Goal: Task Accomplishment & Management: Use online tool/utility

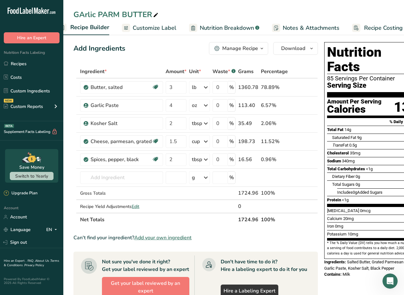
scroll to position [0, 83]
click at [377, 25] on span "Recipe Costing" at bounding box center [374, 28] width 39 height 9
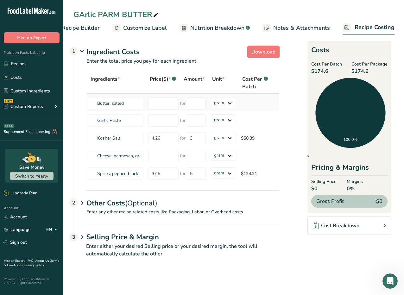
click at [238, 94] on td "grams kg mg mcg lb oz" at bounding box center [223, 103] width 30 height 18
click at [164, 107] on input "number" at bounding box center [163, 103] width 30 height 12
type input "119.03"
click at [224, 97] on select "grams kg mg mcg lb oz" at bounding box center [223, 102] width 25 height 11
select select "12"
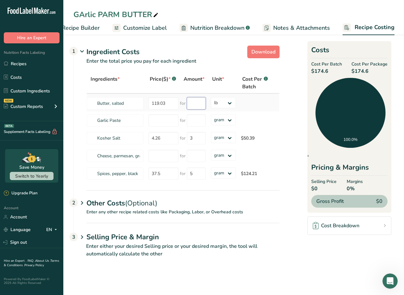
click at [194, 105] on input "number" at bounding box center [196, 103] width 19 height 12
type input "26"
click at [162, 119] on div "Ingredients * Price($) * .a-a{fill:#347362;}.b-a{fill:#fff;} Amount * Unit * Co…" at bounding box center [182, 127] width 193 height 110
type input "76.79"
click at [193, 120] on input "number" at bounding box center [196, 120] width 19 height 12
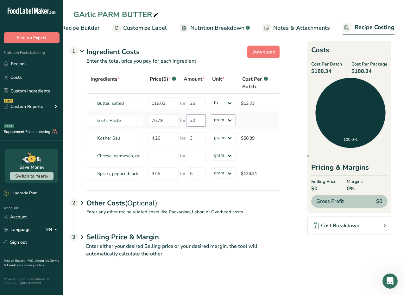
type input "20"
click at [229, 118] on div "Ingredients * Price($) * .a-a{fill:#347362;}.b-a{fill:#fff;} Amount * Unit * Co…" at bounding box center [182, 127] width 193 height 110
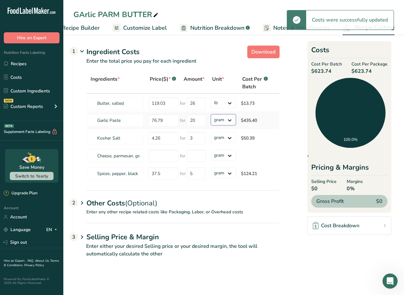
select select "12"
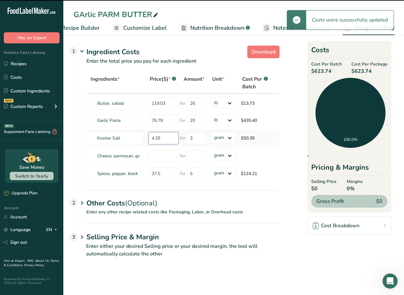
click at [167, 140] on input "4.26" at bounding box center [163, 138] width 30 height 12
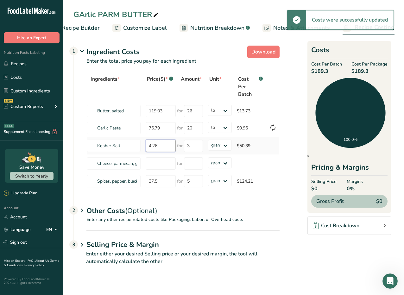
click at [166, 149] on input "4.26" at bounding box center [161, 146] width 30 height 12
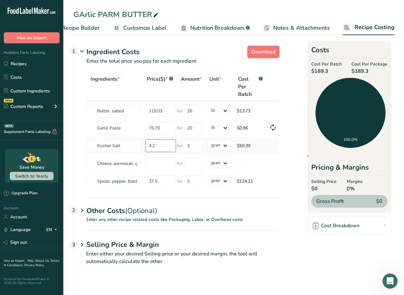
type input "4"
type input "45.36"
click at [192, 149] on div "Ingredients * Price($) * .a-a{fill:#347362;}.b-a{fill:#fff;} Amount * Unit * Co…" at bounding box center [182, 131] width 193 height 118
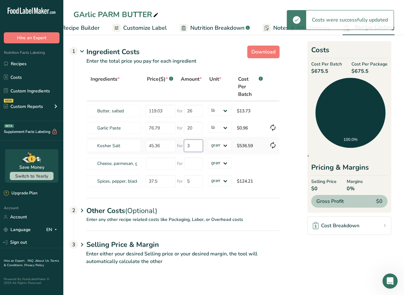
click at [193, 146] on input "3" at bounding box center [193, 146] width 19 height 12
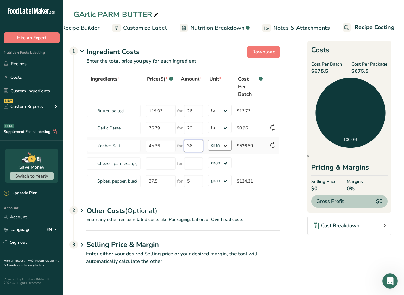
type input "36"
click at [221, 143] on div "Ingredients * Price($) * .a-a{fill:#347362;}.b-a{fill:#fff;} Amount * Unit * Co…" at bounding box center [182, 131] width 193 height 118
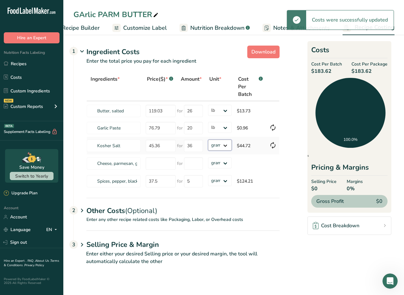
select select "12"
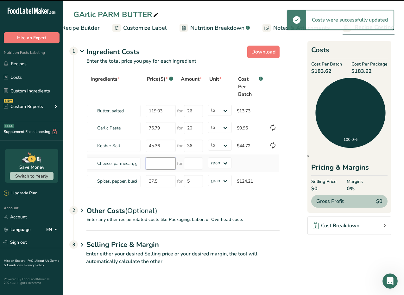
click at [160, 162] on input "number" at bounding box center [161, 163] width 30 height 12
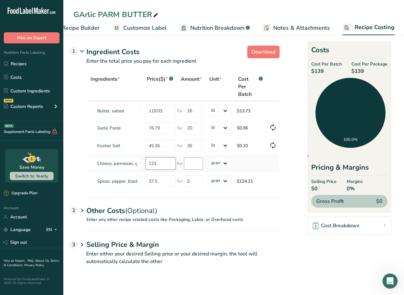
type input "123"
click at [200, 166] on input "number" at bounding box center [193, 163] width 19 height 12
type input "30"
click at [210, 162] on div "Ingredients * Price($) * .a-a{fill:#347362;}.b-a{fill:#fff;} Amount * Unit * Co…" at bounding box center [182, 131] width 193 height 118
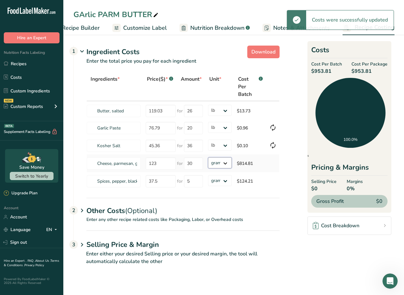
select select "12"
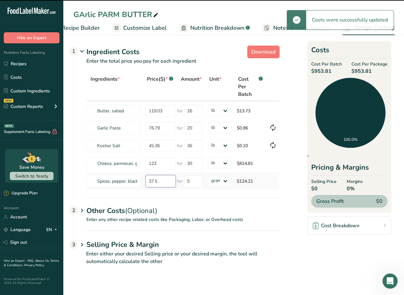
click at [158, 180] on input "37.5" at bounding box center [161, 181] width 30 height 12
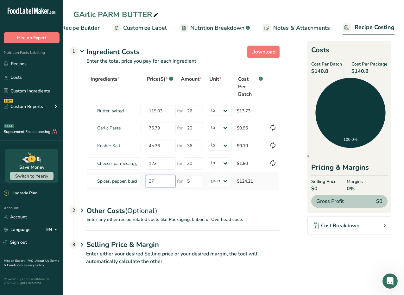
type input "3"
type input "45.36"
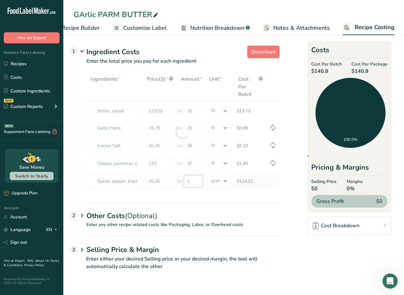
click at [199, 184] on div "Ingredients * Price($) * .a-a{fill:#347362;}.b-a{fill:#fff;} Amount * Unit * Co…" at bounding box center [182, 131] width 193 height 118
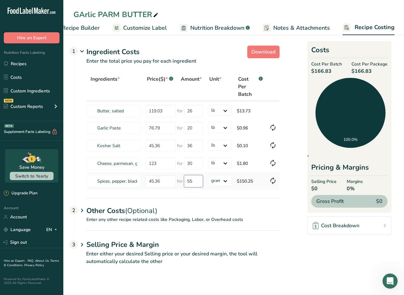
type input "5"
click at [216, 177] on select "grams kg mg mcg lb oz" at bounding box center [220, 180] width 24 height 11
select select "12"
click at [199, 229] on p "Enter any other recipe related costs like Packaging, Labor, or Overhead costs" at bounding box center [177, 223] width 206 height 14
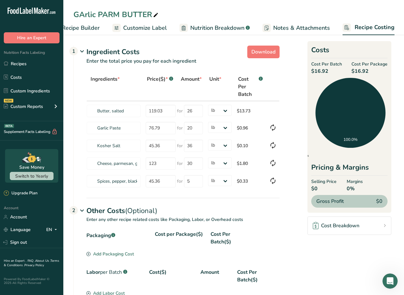
scroll to position [112, 0]
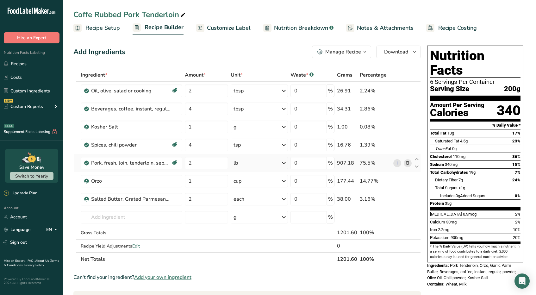
click at [346, 161] on div "907.18" at bounding box center [347, 163] width 20 height 8
click at [366, 162] on div "75.5%" at bounding box center [375, 163] width 31 height 8
click at [122, 220] on input "text" at bounding box center [131, 217] width 101 height 13
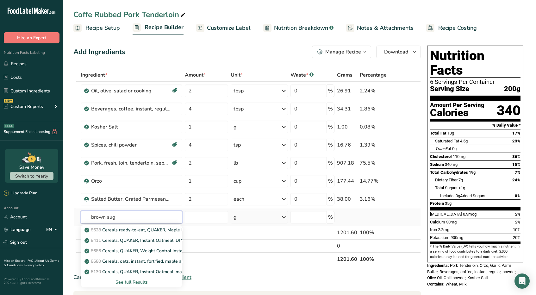
type input "brown sug"
click at [140, 284] on div "See full Results" at bounding box center [131, 282] width 91 height 7
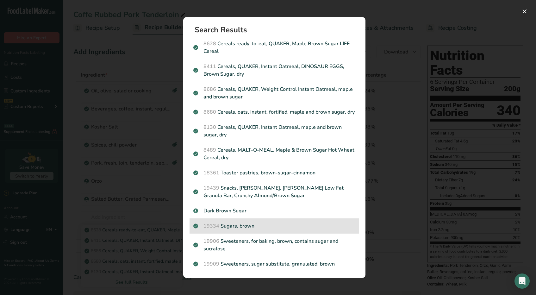
click at [274, 221] on div "19334 Sugars, brown" at bounding box center [275, 225] width 170 height 15
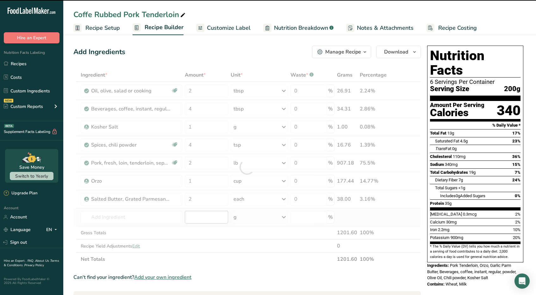
type input "0"
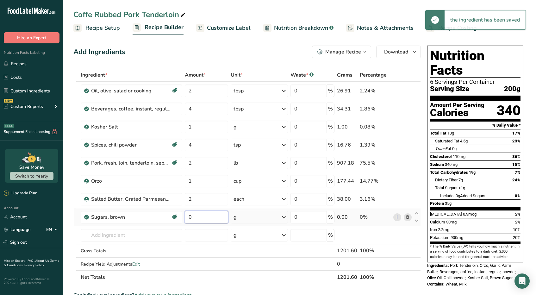
click at [209, 221] on input "0" at bounding box center [206, 217] width 43 height 13
type input "3"
click at [243, 218] on div "Ingredient * Amount * Unit * Waste * .a-a{fill:#347362;}.b-a{fill:#fff;} Grams …" at bounding box center [246, 175] width 347 height 215
click at [266, 218] on div "g" at bounding box center [259, 217] width 57 height 13
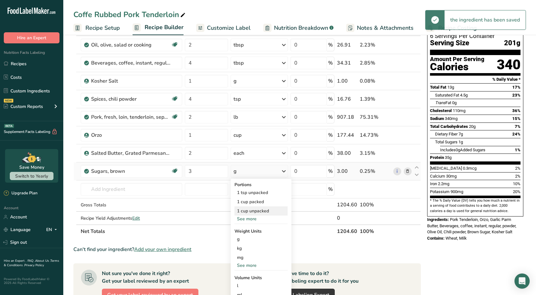
scroll to position [206, 0]
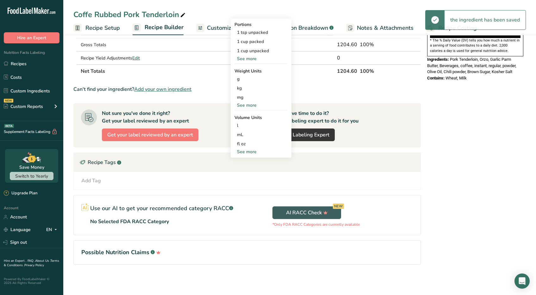
click at [246, 153] on div "See more" at bounding box center [260, 151] width 53 height 7
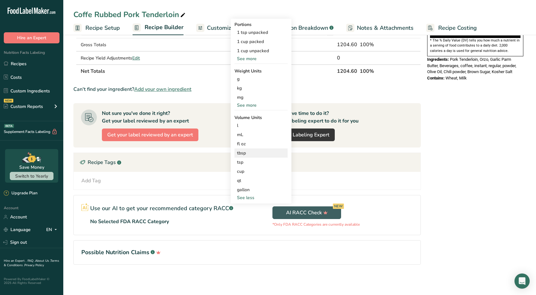
click at [246, 154] on div "tbsp" at bounding box center [261, 153] width 48 height 7
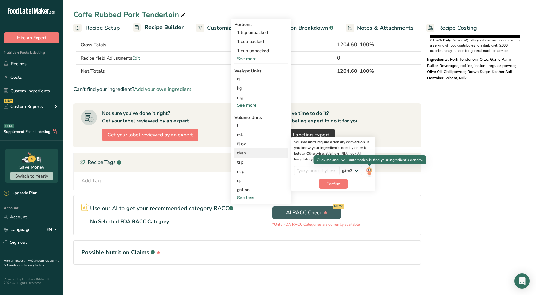
click at [366, 169] on img at bounding box center [369, 171] width 7 height 11
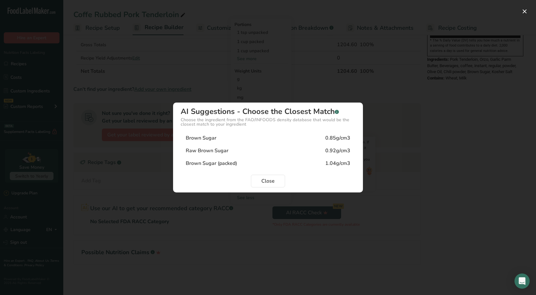
click at [254, 159] on div "Brown Sugar (packed) 1.04g/cm3" at bounding box center [268, 163] width 175 height 13
type input "1.04"
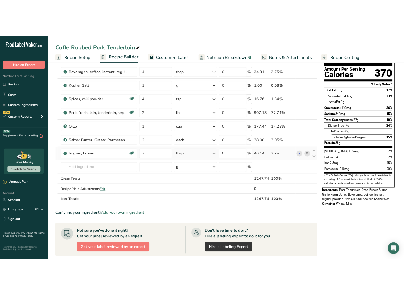
scroll to position [0, 0]
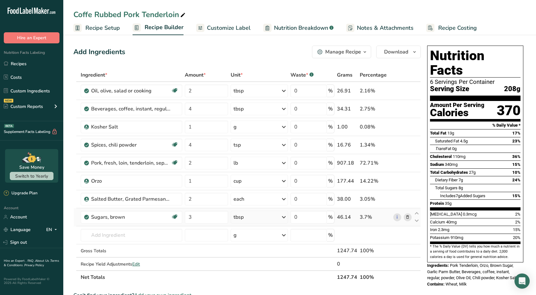
click at [445, 33] on link "Recipe Costing" at bounding box center [451, 28] width 51 height 14
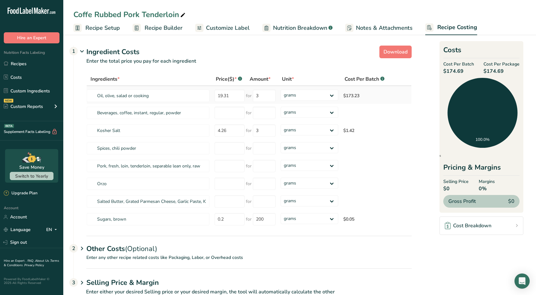
click at [353, 96] on td "$173.23" at bounding box center [372, 95] width 63 height 18
click at [231, 95] on input "19.31" at bounding box center [230, 96] width 30 height 12
click at [228, 97] on input "19.31" at bounding box center [230, 96] width 30 height 12
click at [260, 99] on input "3" at bounding box center [264, 96] width 23 height 12
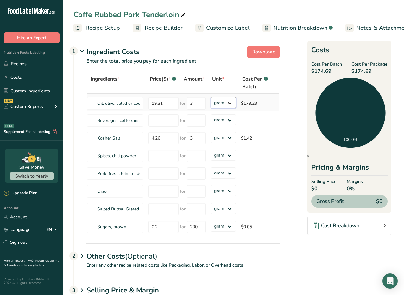
click at [225, 103] on select "grams kg mg mcg lb oz" at bounding box center [223, 102] width 25 height 11
click at [161, 104] on input "19.31" at bounding box center [163, 103] width 30 height 12
click at [170, 104] on input "19.31" at bounding box center [163, 103] width 30 height 12
click at [141, 104] on tr "Oil, olive, salad or cooking 19.31 for 3 grams kg mg mcg lb oz $173.23" at bounding box center [183, 103] width 192 height 18
type input "92.05"
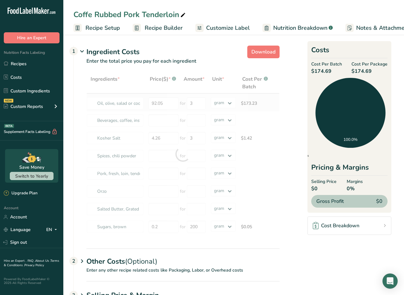
click at [230, 96] on div "Ingredients * Price($) * .a-a{fill:#347362;}.b-a{fill:#fff;} Amount * Unit * Co…" at bounding box center [182, 153] width 193 height 163
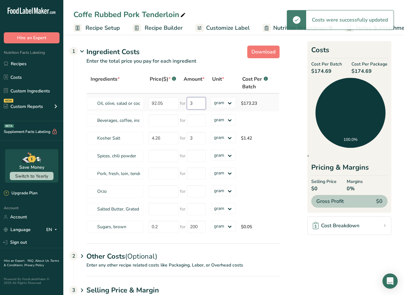
click at [202, 106] on input "3" at bounding box center [196, 103] width 19 height 12
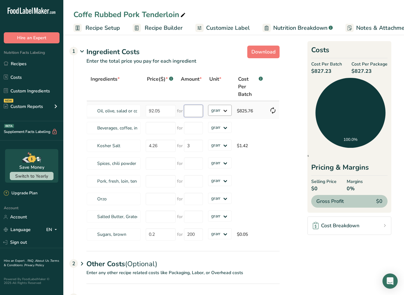
type input "4"
type input "12"
click at [225, 114] on div "Ingredients * Price($) * .a-a{fill:#347362;}.b-a{fill:#fff;} Amount * Unit * Co…" at bounding box center [182, 157] width 193 height 171
click at [193, 112] on input "12" at bounding box center [193, 111] width 19 height 12
click at [215, 111] on select "grams kg mg mcg lb oz" at bounding box center [220, 110] width 24 height 11
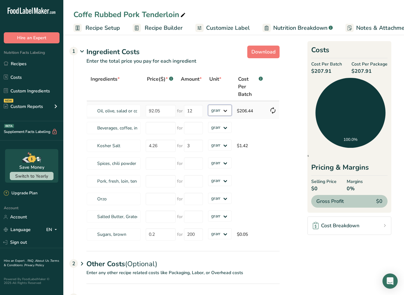
select select "5"
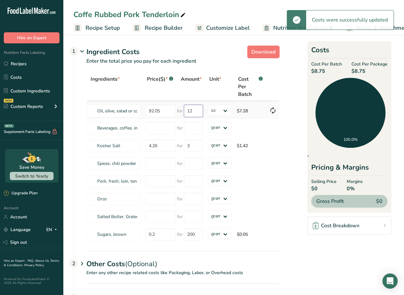
click at [188, 111] on input "12" at bounding box center [193, 111] width 19 height 12
type input "1"
type input "9"
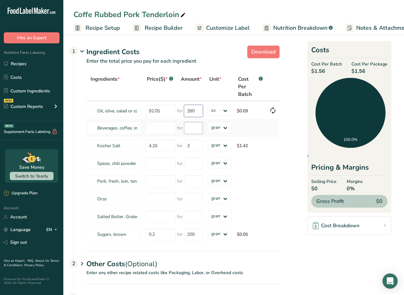
type input "390"
click at [185, 125] on div "Ingredients * Price($) * .a-a{fill:#347362;}.b-a{fill:#fff;} Amount * Unit * Co…" at bounding box center [182, 157] width 193 height 171
click at [162, 107] on input "92.05" at bounding box center [161, 111] width 30 height 12
click at [156, 132] on input "number" at bounding box center [161, 128] width 30 height 12
type input "10.68"
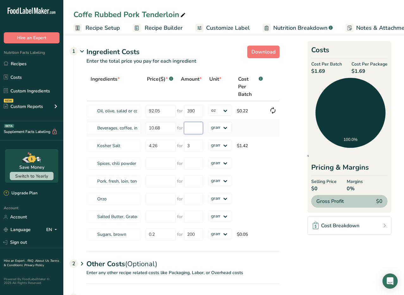
click at [187, 128] on input "number" at bounding box center [193, 128] width 19 height 12
click at [212, 128] on select "grams kg mg mcg lb oz" at bounding box center [220, 127] width 24 height 11
select select "5"
click at [191, 127] on input "number" at bounding box center [193, 128] width 19 height 12
type input "16"
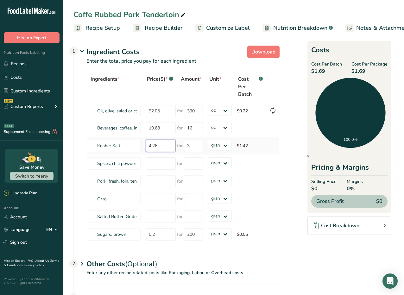
click at [159, 146] on div "Ingredients * Price($) * .a-a{fill:#347362;}.b-a{fill:#fff;} Amount * Unit * Co…" at bounding box center [182, 157] width 193 height 171
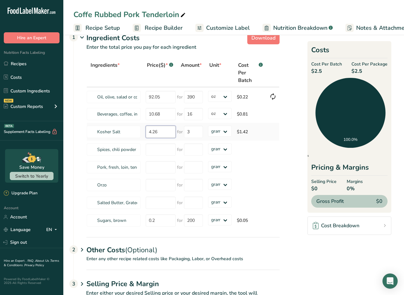
scroll to position [7, 0]
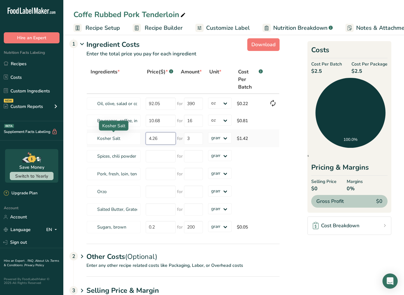
click at [137, 139] on tr "Kosher Salt 4.26 for 3 grams kg mg mcg lb oz $1.42" at bounding box center [183, 138] width 192 height 18
type input "45.36"
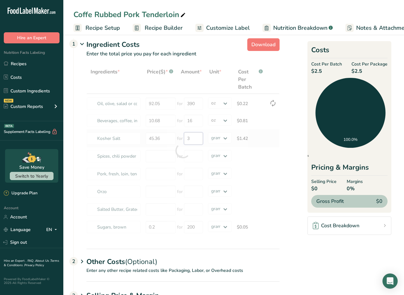
click at [194, 137] on div "Ingredients * Price($) * .a-a{fill:#347362;}.b-a{fill:#fff;} Amount * Unit * Co…" at bounding box center [182, 150] width 193 height 171
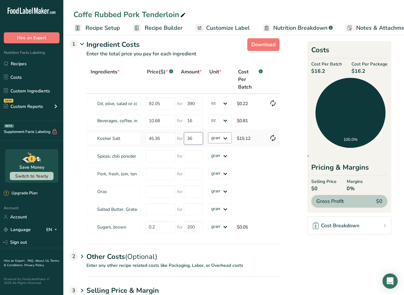
type input "36"
click at [225, 135] on div "Ingredients * Price($) * .a-a{fill:#347362;}.b-a{fill:#fff;} Amount * Unit * Co…" at bounding box center [182, 150] width 193 height 171
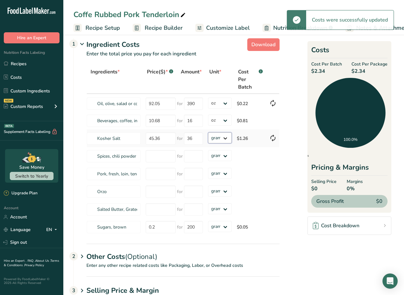
select select "12"
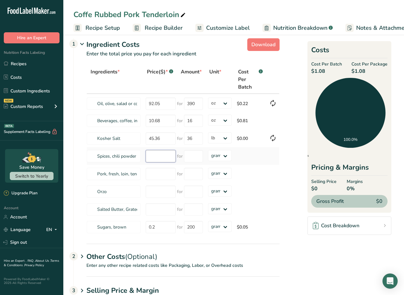
click at [161, 158] on input "number" at bounding box center [161, 156] width 30 height 12
click at [162, 140] on input "45.36" at bounding box center [161, 138] width 30 height 12
click at [248, 118] on td "$0.81" at bounding box center [250, 121] width 32 height 18
click at [259, 108] on td "$0.22" at bounding box center [250, 103] width 32 height 18
click at [168, 158] on input "number" at bounding box center [161, 156] width 30 height 12
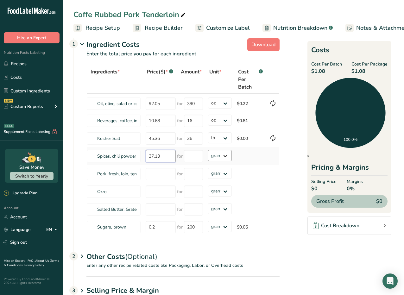
type input "37.13"
click at [225, 155] on select "grams kg mg mcg lb oz" at bounding box center [220, 155] width 24 height 11
select select "12"
click at [192, 152] on input "number" at bounding box center [193, 156] width 19 height 12
type input "6"
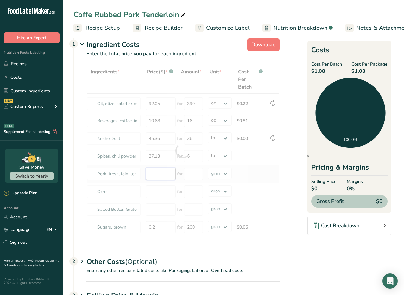
click at [171, 175] on div "Ingredients * Price($) * .a-a{fill:#347362;}.b-a{fill:#fff;} Amount * Unit * Co…" at bounding box center [182, 150] width 193 height 171
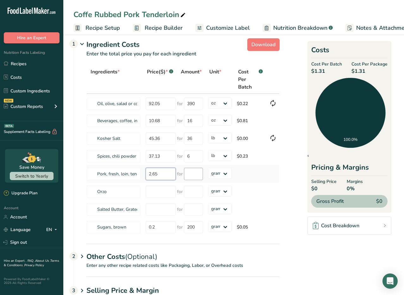
type input "2.65"
click at [202, 174] on input "number" at bounding box center [193, 174] width 19 height 12
type input "1"
click at [224, 174] on div "Ingredients * Price($) * .a-a{fill:#347362;}.b-a{fill:#fff;} Amount * Unit * Co…" at bounding box center [182, 150] width 193 height 171
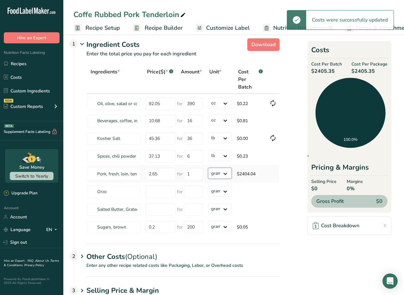
select select "12"
click at [165, 186] on input "number" at bounding box center [161, 191] width 30 height 12
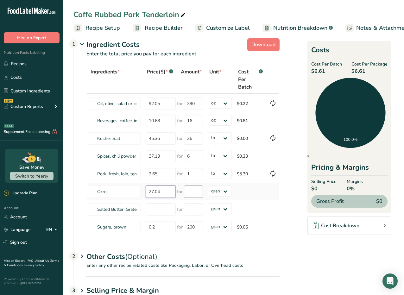
type input "27.04"
click at [194, 192] on input "number" at bounding box center [193, 191] width 19 height 12
type input "20"
click at [215, 190] on div "Ingredients * Price($) * .a-a{fill:#347362;}.b-a{fill:#fff;} Amount * Unit * Co…" at bounding box center [182, 150] width 193 height 171
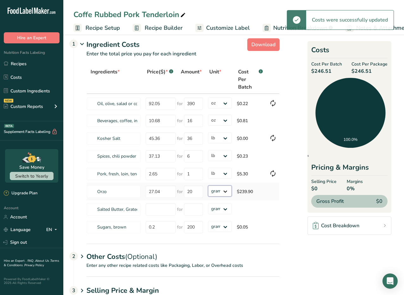
select select "12"
click at [160, 210] on input "number" at bounding box center [161, 209] width 30 height 12
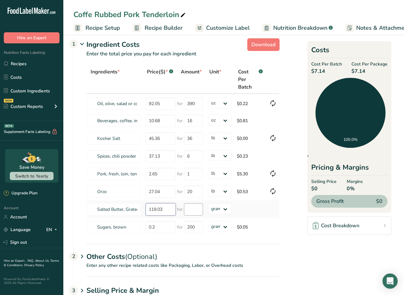
type input "119.03"
click at [191, 209] on input "number" at bounding box center [193, 209] width 19 height 12
drag, startPoint x: 166, startPoint y: 210, endPoint x: 144, endPoint y: 208, distance: 21.6
click at [144, 208] on td "119.03" at bounding box center [160, 209] width 34 height 18
type input "0.25"
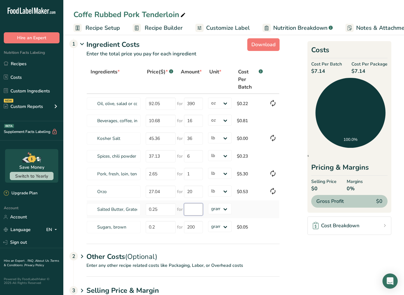
click at [184, 204] on input "number" at bounding box center [193, 209] width 19 height 12
click at [216, 209] on select "grams kg mg mcg lb oz" at bounding box center [220, 208] width 24 height 11
click at [111, 24] on span "Recipe Setup" at bounding box center [102, 28] width 34 height 9
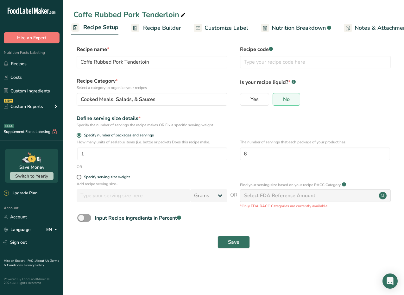
click at [174, 27] on span "Recipe Builder" at bounding box center [162, 28] width 38 height 9
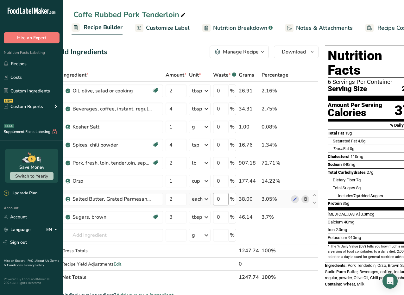
scroll to position [0, 37]
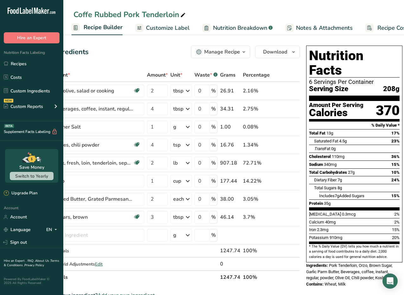
click at [390, 29] on span "Recipe Costing" at bounding box center [396, 28] width 39 height 9
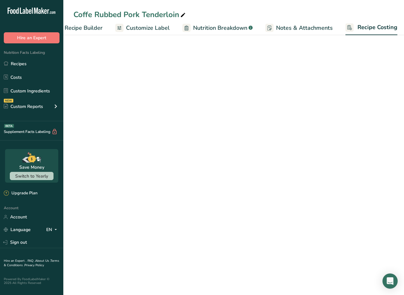
scroll to position [0, 83]
select select "5"
select select "12"
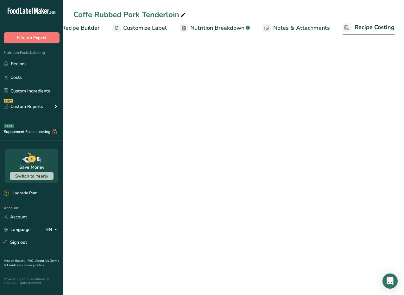
select select "12"
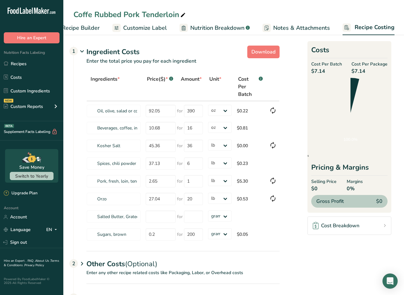
scroll to position [0, 0]
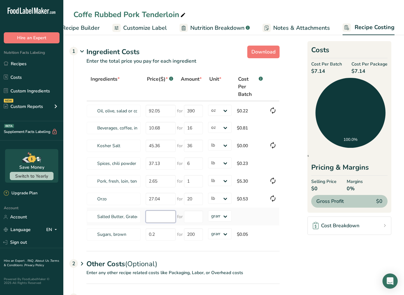
click at [152, 216] on input "number" at bounding box center [161, 216] width 30 height 12
click at [212, 215] on select "grams kg mg mcg lb oz" at bounding box center [220, 215] width 24 height 11
click at [163, 237] on input "0.2" at bounding box center [161, 234] width 30 height 12
type input "0"
type input "43.14"
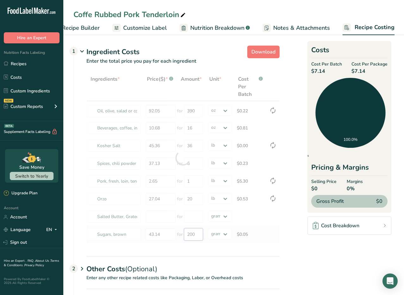
click at [196, 232] on div "Ingredients * Price($) * .a-a{fill:#347362;}.b-a{fill:#fff;} Amount * Unit * Co…" at bounding box center [182, 157] width 193 height 171
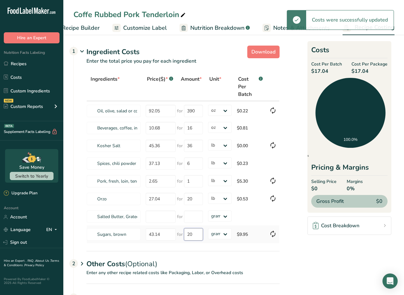
type input "2"
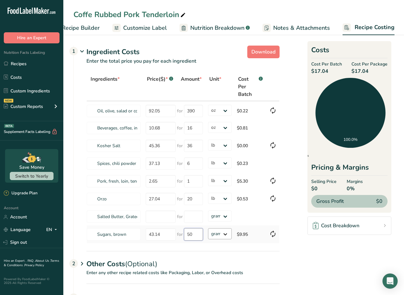
type input "50"
click at [216, 234] on div "Ingredients * Price($) * .a-a{fill:#347362;}.b-a{fill:#fff;} Amount * Unit * Co…" at bounding box center [182, 157] width 193 height 171
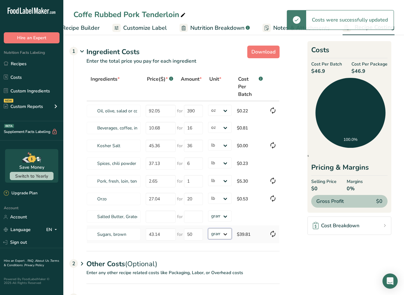
select select "12"
click at [277, 251] on div "Other Costs (Optional) 2" at bounding box center [182, 260] width 193 height 18
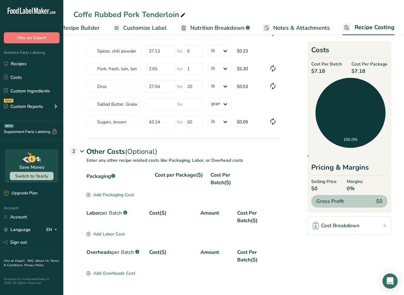
scroll to position [115, 0]
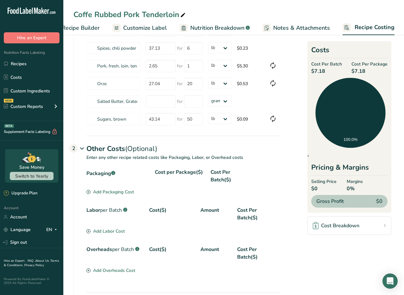
click at [116, 192] on div "Add Packaging Cost" at bounding box center [109, 192] width 47 height 7
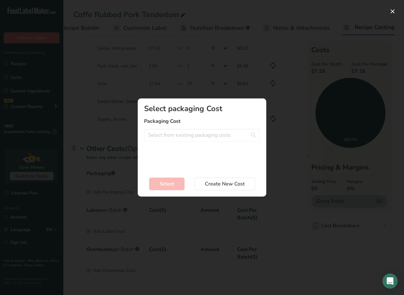
click at [172, 127] on div "Select packaging Cost Packaging Cost Gallon Ziploc - 0.24$ Quart Ziploc - 1$ Wr…" at bounding box center [202, 137] width 116 height 65
click at [172, 133] on input "Add New Recipe Cost Modal" at bounding box center [202, 135] width 116 height 13
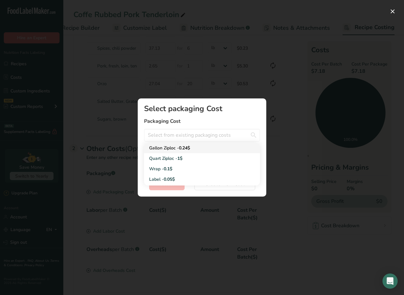
click at [187, 149] on span "0.24$" at bounding box center [184, 148] width 11 height 6
type input "Gallon Ziploc - 0.24$"
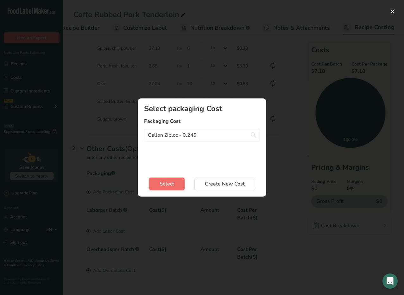
click at [170, 180] on span "Select" at bounding box center [166, 184] width 15 height 8
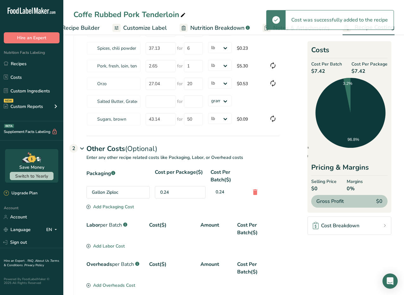
click at [106, 191] on div "Gallon Ziploc" at bounding box center [117, 192] width 63 height 12
click at [106, 206] on div "Add Packaging Cost" at bounding box center [109, 206] width 47 height 7
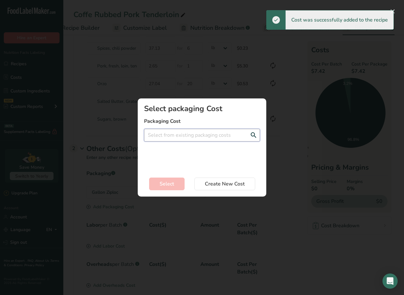
click at [194, 133] on input "Add New Recipe Cost Modal" at bounding box center [202, 135] width 116 height 13
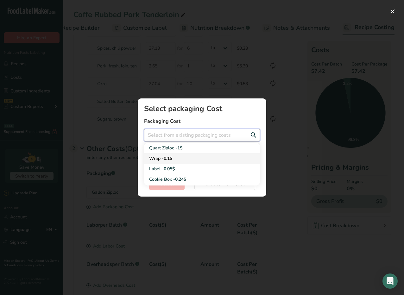
scroll to position [9, 0]
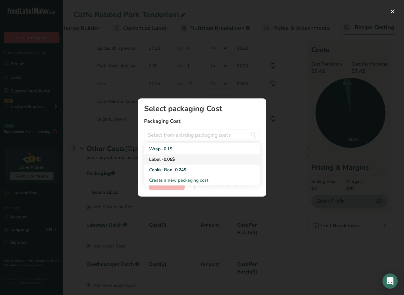
click at [189, 160] on div "Label - 0.05$" at bounding box center [197, 159] width 96 height 7
type input "Label - 0.05$"
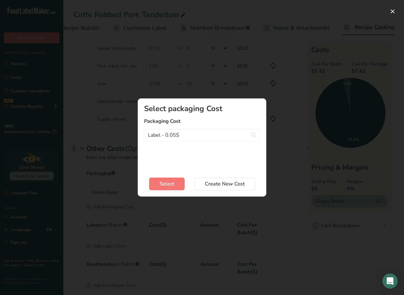
click at [169, 190] on section "Select packaging Cost Packaging Cost Label - 0.05$ Quart Ziploc - 1$ Wrap - 0.1…" at bounding box center [202, 147] width 128 height 98
click at [169, 184] on span "Select" at bounding box center [166, 184] width 15 height 8
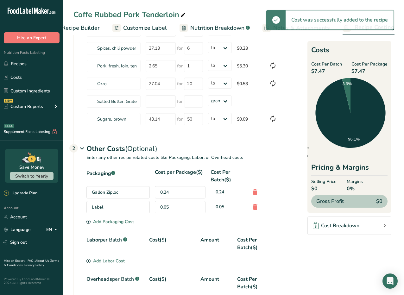
click at [110, 221] on div "Add Packaging Cost" at bounding box center [109, 221] width 47 height 7
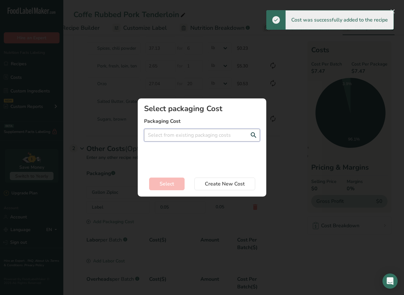
click at [195, 132] on input "Add New Recipe Cost Modal" at bounding box center [202, 135] width 116 height 13
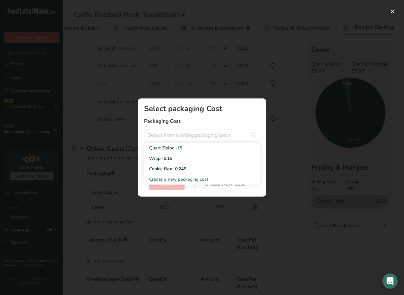
click at [190, 177] on span "Create a new packaging cost" at bounding box center [178, 179] width 59 height 6
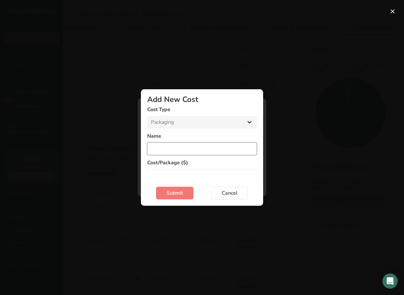
click at [182, 153] on input "Add New Cost Modal" at bounding box center [201, 148] width 109 height 13
type input "Ziploc - 1/2 Gal"
click at [184, 178] on input "Add New Cost Modal" at bounding box center [201, 175] width 109 height 13
type input "20"
click at [183, 199] on button "Submit" at bounding box center [174, 193] width 37 height 13
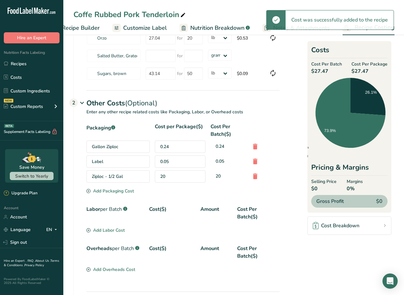
scroll to position [163, 0]
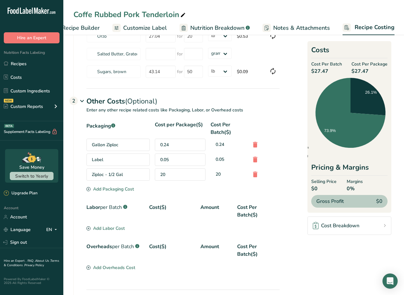
click at [108, 227] on div "Add Labor Cost" at bounding box center [105, 228] width 38 height 7
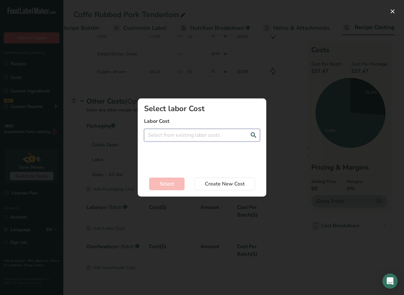
click at [175, 138] on input "Add New Recipe Cost Modal" at bounding box center [202, 135] width 116 height 13
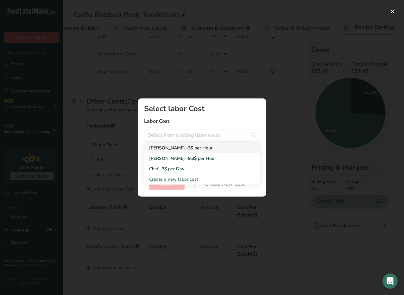
click at [194, 148] on span "per Hour" at bounding box center [203, 148] width 18 height 6
type input "[PERSON_NAME] - 3$ per Hour"
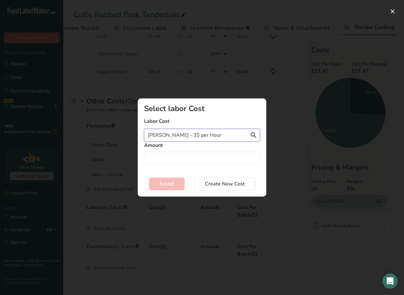
click at [191, 137] on input "[PERSON_NAME] - 3$ per Hour" at bounding box center [202, 135] width 116 height 13
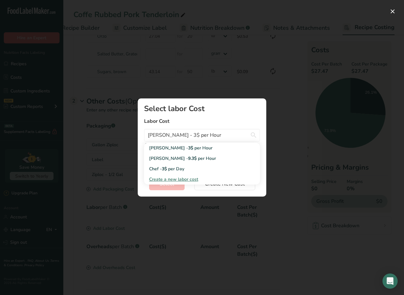
click at [185, 178] on span "Create a new labor cost" at bounding box center [173, 179] width 49 height 6
select select "2"
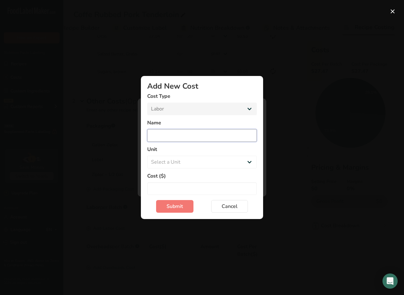
click at [173, 133] on input "Add New Cost Modal" at bounding box center [201, 135] width 109 height 13
type input "Lauren"
click at [171, 156] on select "Select a Unit Day Hour" at bounding box center [201, 162] width 109 height 13
select select "1"
click at [178, 185] on input "Add New Cost Modal" at bounding box center [201, 188] width 109 height 13
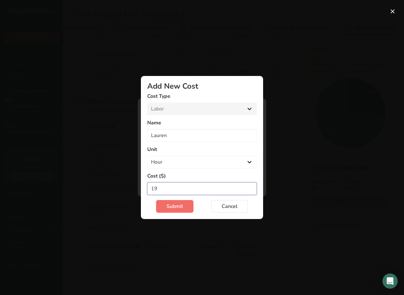
type input "19"
click at [179, 205] on span "Submit" at bounding box center [174, 206] width 16 height 8
select select "Add New Cost Modal"
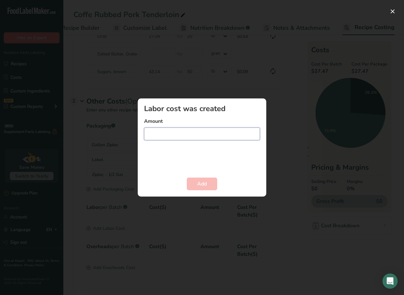
type input "2"
type input "1"
click at [211, 184] on button "Add" at bounding box center [202, 183] width 30 height 13
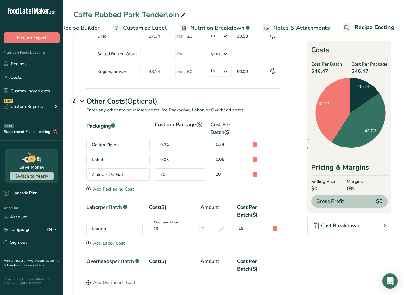
click at [118, 244] on div "Add Labor Cost" at bounding box center [105, 243] width 38 height 7
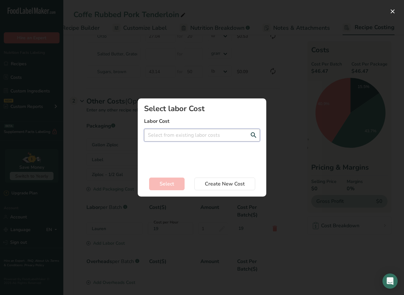
click at [173, 140] on input "Add New Recipe Cost Modal" at bounding box center [202, 135] width 116 height 13
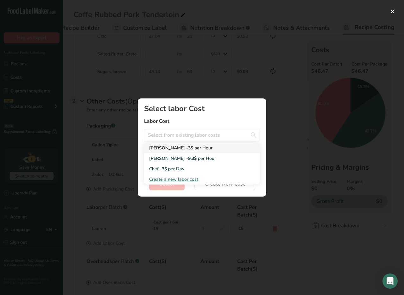
click at [173, 151] on div "[PERSON_NAME] - 3$ per Hour" at bounding box center [197, 148] width 96 height 7
type input "[PERSON_NAME] - 3$ per Hour"
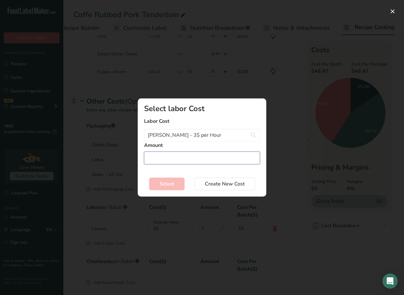
click at [171, 161] on input "Add New Recipe Cost Modal" at bounding box center [202, 158] width 116 height 13
click at [175, 136] on input "[PERSON_NAME] - 3$ per Hour" at bounding box center [202, 135] width 116 height 13
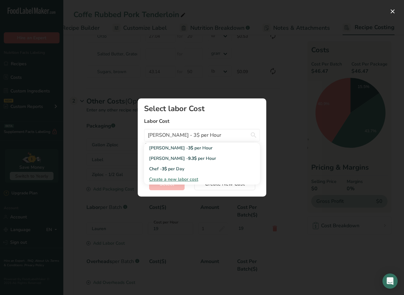
click at [234, 116] on div "Select labor Cost Labor Cost [PERSON_NAME] - 3$ per Hour [PERSON_NAME] - 3$ per…" at bounding box center [202, 137] width 116 height 65
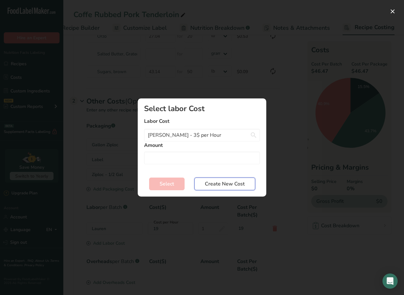
click at [231, 181] on span "Create New Cost" at bounding box center [225, 184] width 40 height 8
select select "2"
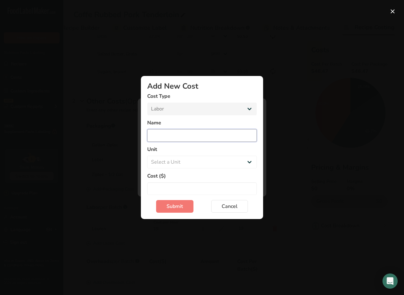
click at [183, 137] on input "Add New Cost Modal" at bounding box center [201, 135] width 109 height 13
type input "[PERSON_NAME]"
click at [176, 161] on select "Select a Unit Day Hour" at bounding box center [201, 162] width 109 height 13
select select "1"
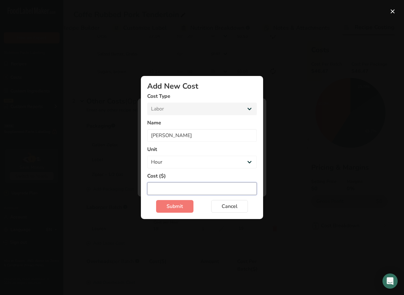
click at [177, 188] on input "Add New Cost Modal" at bounding box center [201, 188] width 109 height 13
type input "25"
click at [174, 202] on button "Submit" at bounding box center [174, 206] width 37 height 13
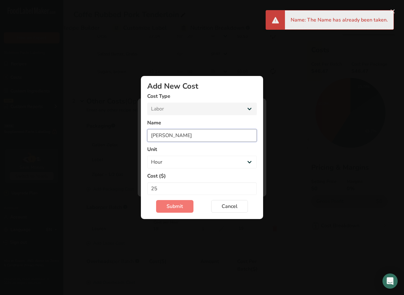
click at [182, 135] on input "[PERSON_NAME]" at bounding box center [201, 135] width 109 height 13
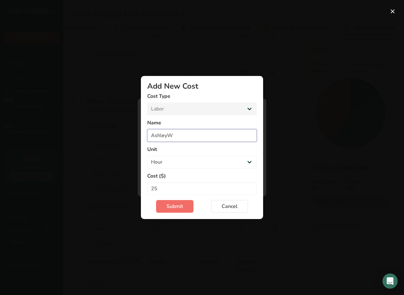
type input "AshleyW"
click at [172, 206] on span "Submit" at bounding box center [174, 206] width 16 height 8
select select "Add New Cost Modal"
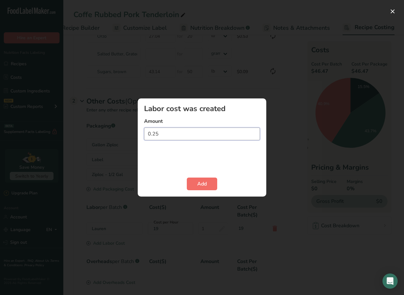
type input "0.25"
click at [207, 186] on button "Add" at bounding box center [202, 183] width 30 height 13
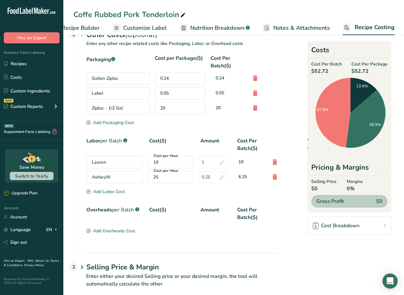
scroll to position [230, 0]
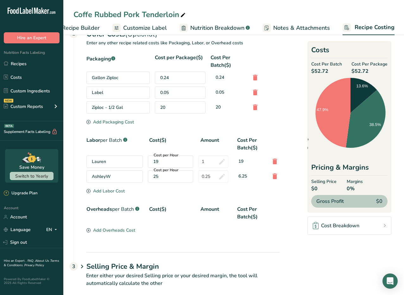
click at [102, 231] on div "Add Overheads Cost" at bounding box center [110, 230] width 49 height 7
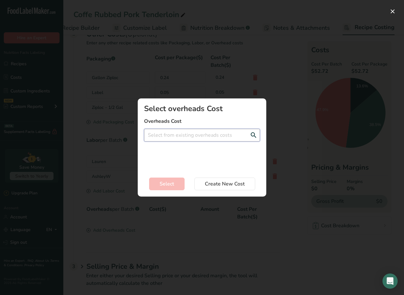
click at [168, 133] on input "Add New Recipe Cost Modal" at bounding box center [202, 135] width 116 height 13
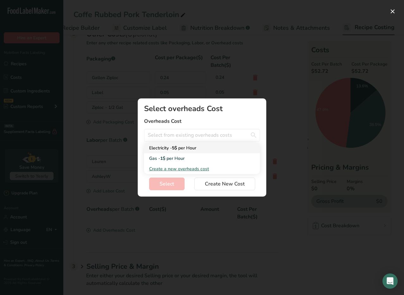
click at [182, 150] on span "per Hour" at bounding box center [187, 148] width 18 height 6
type input "Electricity - 5$ per Hour"
click at [172, 160] on input "Add New Recipe Cost Modal" at bounding box center [202, 158] width 116 height 13
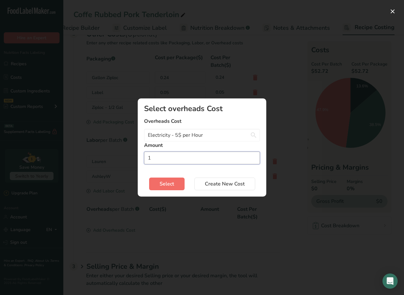
type input "1"
click at [174, 181] on button "Select" at bounding box center [166, 183] width 35 height 13
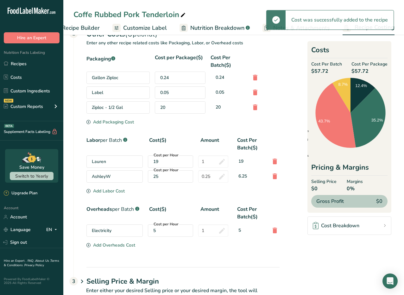
click at [115, 244] on div "Add Overheads Cost" at bounding box center [110, 245] width 49 height 7
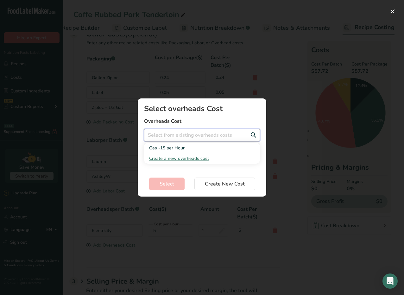
click at [160, 140] on input "Add New Recipe Cost Modal" at bounding box center [202, 135] width 116 height 13
click at [164, 157] on span "Create a new overheads cost" at bounding box center [179, 158] width 60 height 6
select select "3"
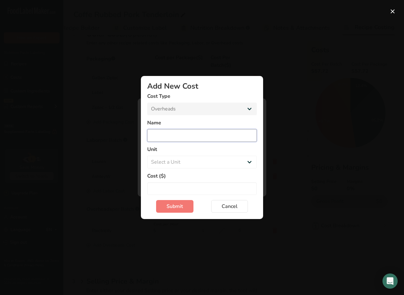
click at [170, 136] on input "Add New Cost Modal" at bounding box center [201, 135] width 109 height 13
type input "Water"
click at [175, 161] on select "Select a Unit Day Hour Flat Fee" at bounding box center [201, 162] width 109 height 13
select select "1"
click at [180, 187] on input "Add New Cost Modal" at bounding box center [201, 188] width 109 height 13
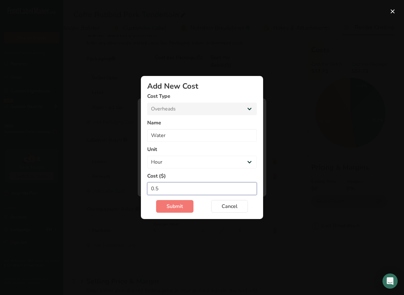
type input "0"
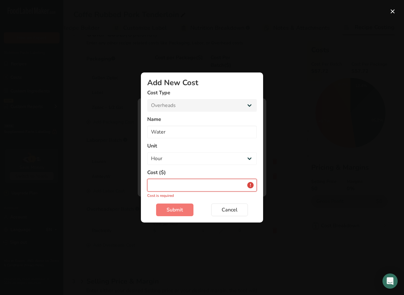
type input "2"
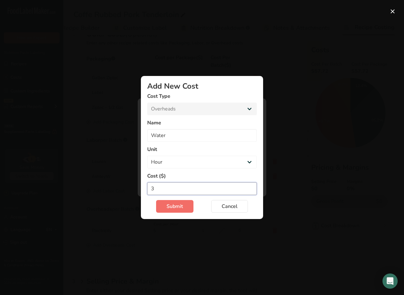
type input "3"
click at [183, 207] on span "Submit" at bounding box center [174, 206] width 16 height 8
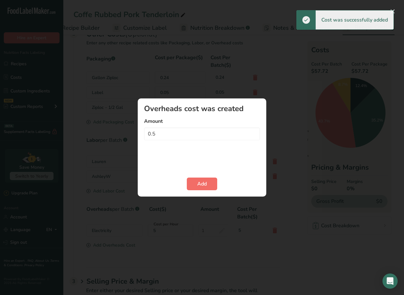
type input "0.5"
click at [194, 186] on button "Add" at bounding box center [202, 183] width 30 height 13
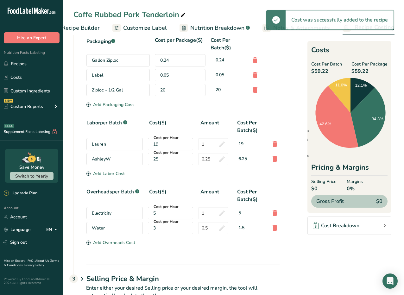
scroll to position [269, 0]
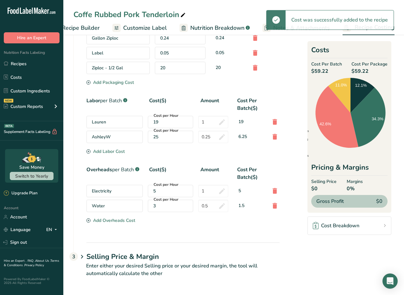
click at [127, 262] on p "Enter either your desired Selling price or your desired margin, the tool will a…" at bounding box center [176, 273] width 206 height 23
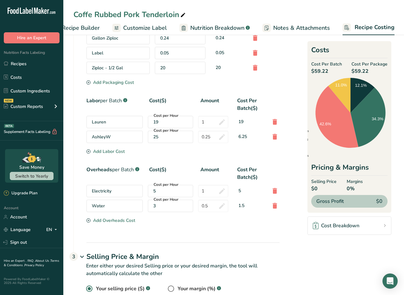
scroll to position [300, 0]
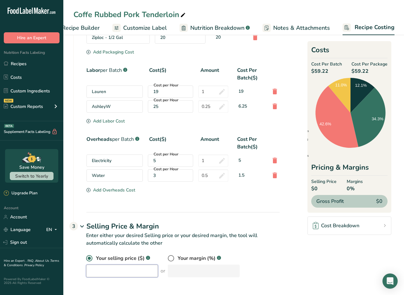
click at [126, 268] on input "number" at bounding box center [122, 271] width 72 height 13
click at [168, 257] on span at bounding box center [171, 258] width 6 height 6
click at [168, 257] on input "radio" at bounding box center [170, 258] width 4 height 4
radio input "true"
click at [177, 272] on input "number" at bounding box center [204, 271] width 72 height 13
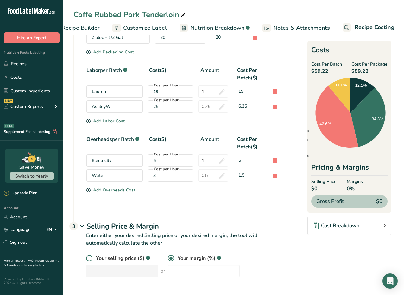
click at [90, 261] on span at bounding box center [89, 258] width 6 height 6
click at [90, 260] on input "radio" at bounding box center [88, 258] width 4 height 4
radio input "true"
radio input "false"
click at [102, 273] on input "number" at bounding box center [122, 271] width 72 height 13
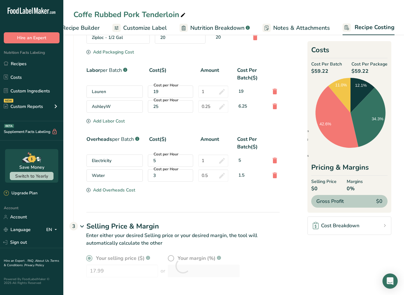
click at [259, 223] on h1 "Selling Price & Margin" at bounding box center [182, 226] width 193 height 10
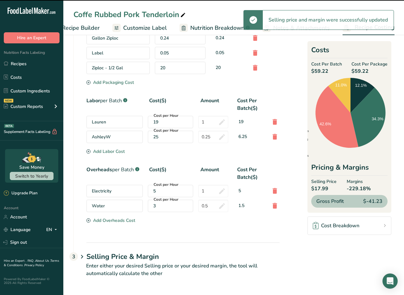
click at [140, 271] on p "Enter either your desired Selling price or your desired margin, the tool will a…" at bounding box center [176, 273] width 206 height 23
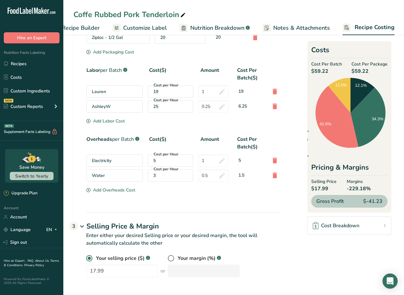
click at [375, 204] on span "$-41.23" at bounding box center [372, 201] width 19 height 8
click at [361, 203] on div "Gross Profit $-41.23" at bounding box center [349, 201] width 76 height 13
click at [335, 202] on span "Gross Profit" at bounding box center [330, 201] width 28 height 8
click at [134, 271] on input "17.99" at bounding box center [122, 271] width 72 height 13
type input "1"
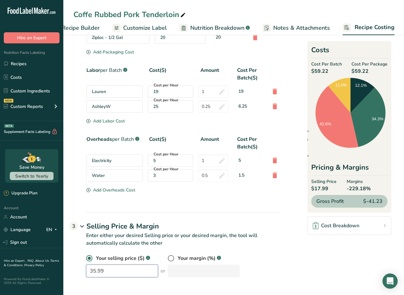
type input "35.99"
click at [255, 257] on div "Your selling price ($) .a-a{fill:#347362;}.b-a{fill:#fff;} 35.99 or Your margin…" at bounding box center [182, 265] width 193 height 23
click at [176, 102] on label "Cost per Hour" at bounding box center [166, 100] width 26 height 6
click at [161, 107] on div "25" at bounding box center [170, 106] width 34 height 7
click at [209, 94] on input "1" at bounding box center [213, 91] width 30 height 12
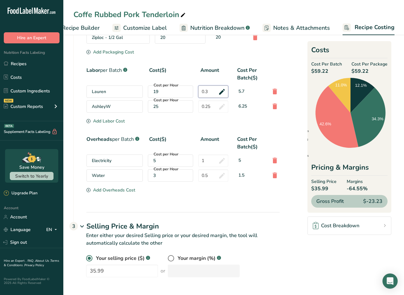
type input "0.3"
click at [289, 120] on section "Download Ingredient Costs 1 Enter the total price you pay for each ingredient I…" at bounding box center [233, 13] width 320 height 541
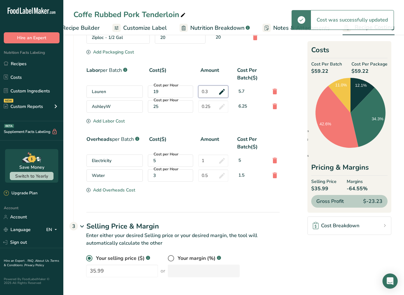
click at [205, 89] on input "0.3" at bounding box center [213, 91] width 30 height 12
click at [209, 90] on input "0.3" at bounding box center [213, 91] width 30 height 12
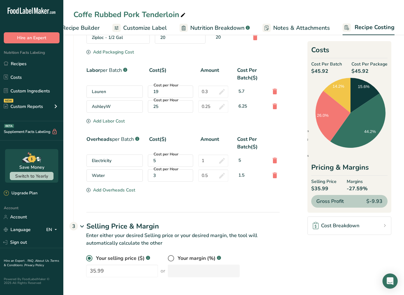
click at [322, 186] on span "$35.99" at bounding box center [323, 189] width 25 height 8
click at [366, 201] on div "Gross Profit $-9.93" at bounding box center [349, 201] width 76 height 13
click at [372, 201] on span "$-9.93" at bounding box center [374, 201] width 16 height 8
click at [321, 201] on span "Gross Profit" at bounding box center [330, 201] width 28 height 8
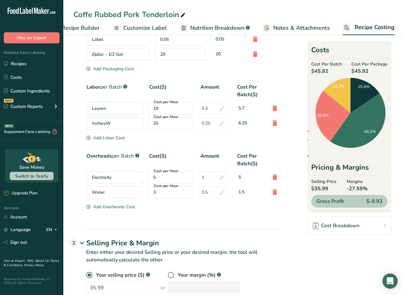
scroll to position [282, 0]
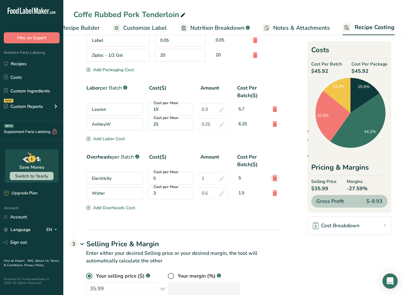
click at [273, 178] on icon at bounding box center [275, 177] width 8 height 11
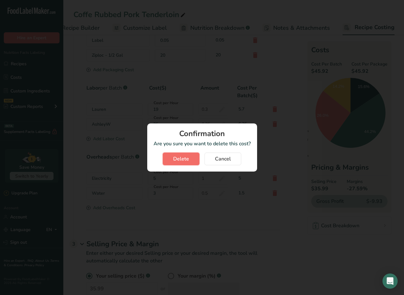
click at [180, 158] on span "Delete" at bounding box center [181, 159] width 16 height 8
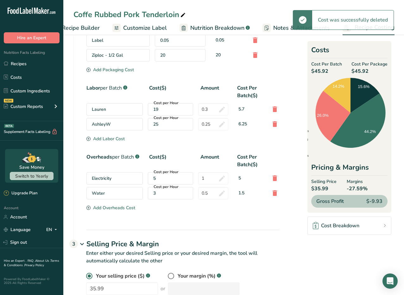
type input "0.5"
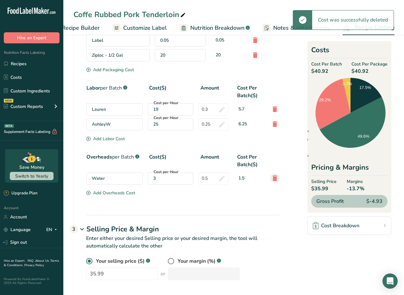
click at [274, 178] on icon at bounding box center [275, 177] width 8 height 11
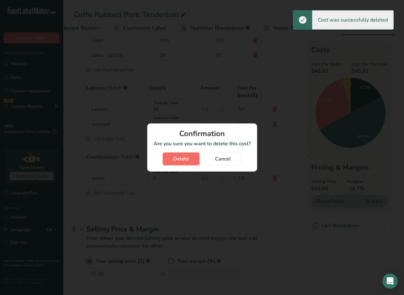
click at [182, 157] on span "Delete" at bounding box center [181, 159] width 16 height 8
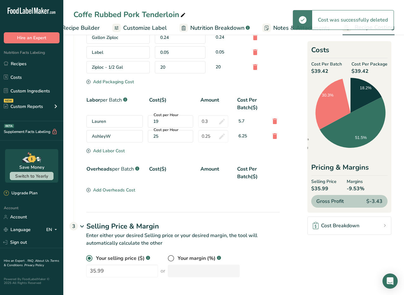
scroll to position [270, 0]
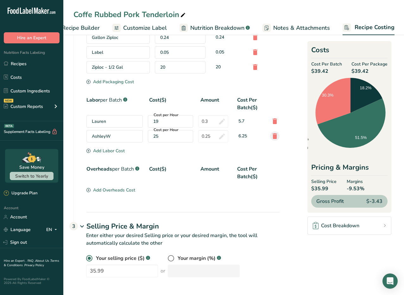
click at [275, 135] on icon at bounding box center [275, 135] width 8 height 11
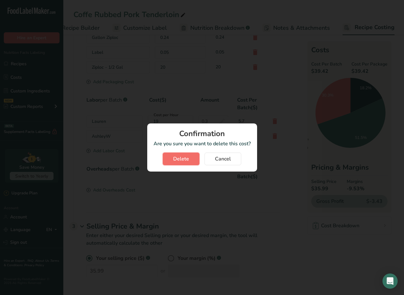
click at [184, 158] on span "Delete" at bounding box center [181, 159] width 16 height 8
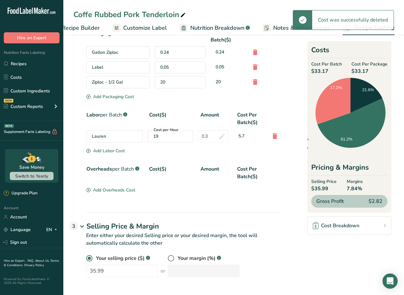
scroll to position [255, 0]
click at [274, 135] on icon at bounding box center [275, 135] width 8 height 11
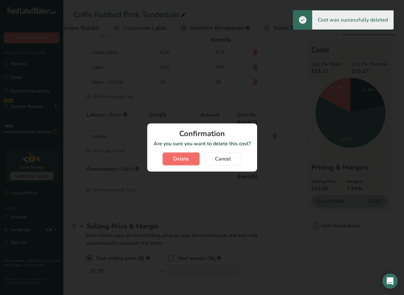
click at [184, 159] on span "Delete" at bounding box center [181, 159] width 16 height 8
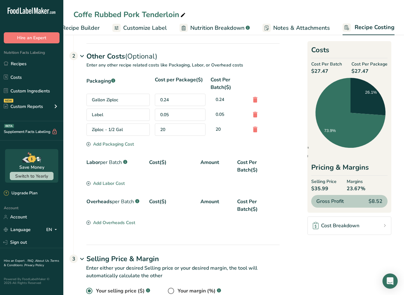
scroll to position [240, 0]
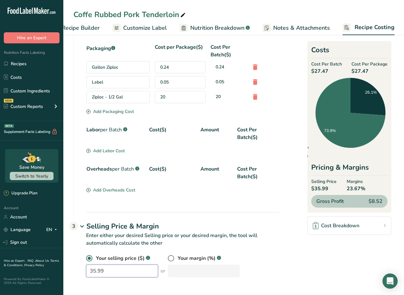
click at [128, 274] on input "35.99" at bounding box center [122, 271] width 72 height 13
click at [130, 277] on div "Your selling price ($) .a-a{fill:#347362;}.b-a{fill:#fff;} 35.99 or Your margin…" at bounding box center [176, 269] width 206 height 30
click at [128, 274] on input "35.99" at bounding box center [122, 271] width 72 height 13
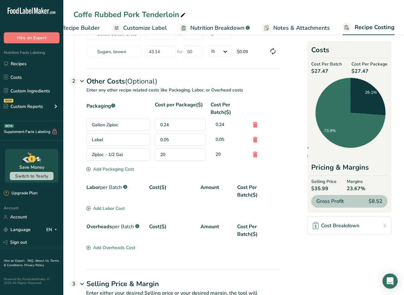
scroll to position [159, 0]
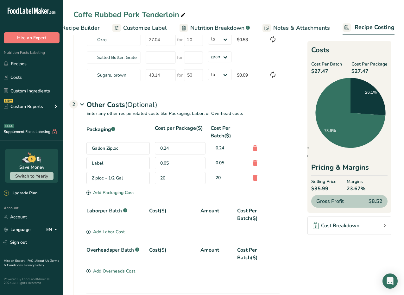
click at [175, 180] on div "20" at bounding box center [180, 178] width 51 height 12
click at [165, 177] on div "20" at bounding box center [180, 178] width 51 height 12
click at [166, 178] on div "20" at bounding box center [180, 178] width 51 height 12
click at [120, 178] on div "Ziploc - 1/2 Gal" at bounding box center [117, 178] width 63 height 12
click at [177, 178] on div "20" at bounding box center [180, 178] width 51 height 12
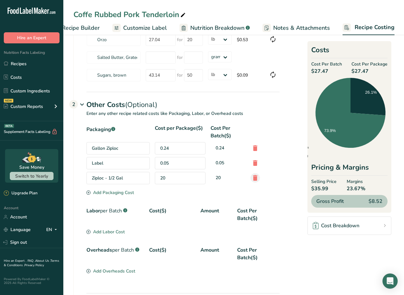
click at [257, 179] on icon at bounding box center [255, 177] width 8 height 11
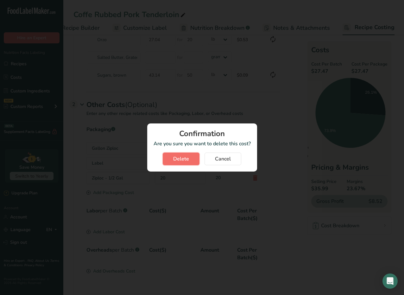
click at [173, 159] on span "Delete" at bounding box center [181, 159] width 16 height 8
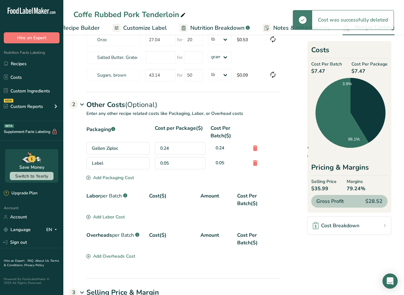
click at [119, 190] on div "Packaging .a-a{fill:#347362;}.b-a{fill:#fff;} Cost per Package($) Cost Per Batc…" at bounding box center [182, 192] width 193 height 136
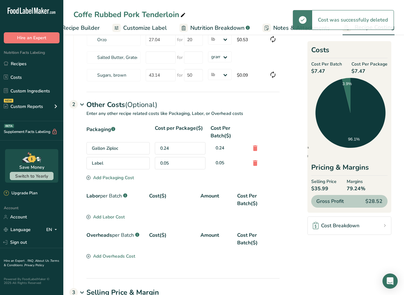
click at [118, 179] on div "Add Packaging Cost" at bounding box center [109, 177] width 47 height 7
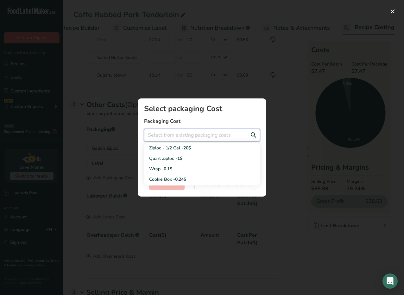
click at [174, 137] on input "Add New Recipe Cost Modal" at bounding box center [202, 135] width 116 height 13
click at [167, 191] on section "Select packaging Cost Packaging Cost Ziploc - 1/2 Gal - 20$ Quart Ziploc - 1$ W…" at bounding box center [202, 147] width 128 height 98
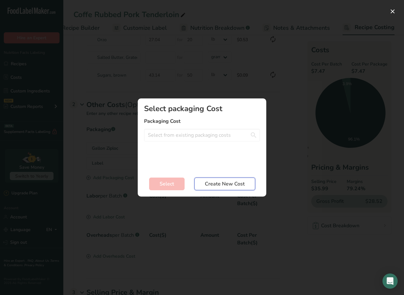
click at [214, 183] on span "Create New Cost" at bounding box center [225, 184] width 40 height 8
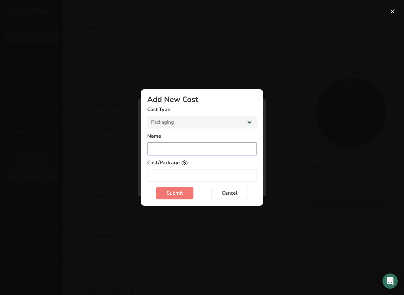
click at [185, 152] on input "Add New Cost Modal" at bounding box center [201, 148] width 109 height 13
type input "1/2 gal"
click at [183, 177] on input "Add New Cost Modal" at bounding box center [201, 175] width 109 height 13
type input "0.20"
click at [173, 196] on span "Submit" at bounding box center [174, 193] width 16 height 8
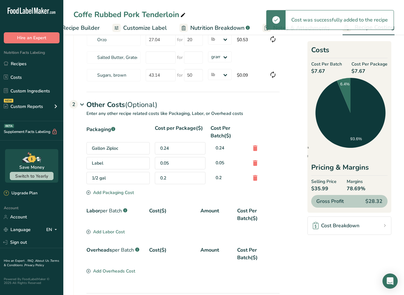
click at [118, 227] on div "Labor per Batch .a-a{fill:#347362;}.b-a{fill:#fff;} Cost($) Amount Cost Per Bat…" at bounding box center [182, 218] width 193 height 22
click at [118, 230] on div "Add Labor Cost" at bounding box center [105, 231] width 38 height 7
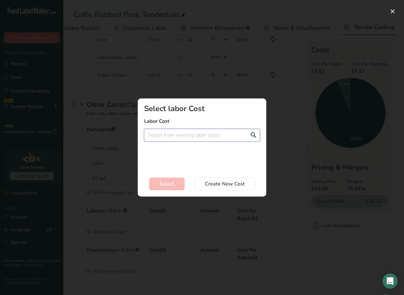
click at [180, 134] on input "Add New Recipe Cost Modal" at bounding box center [202, 135] width 116 height 13
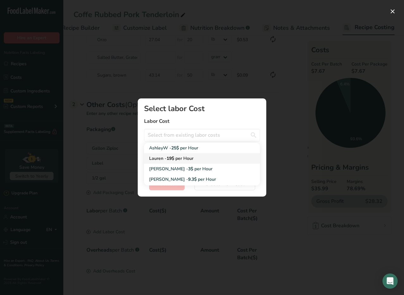
click at [174, 159] on span "19$" at bounding box center [170, 158] width 8 height 6
type input "[PERSON_NAME] - 19$ per Hour"
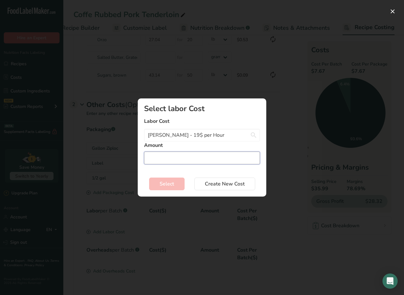
click at [184, 162] on input "Add New Recipe Cost Modal" at bounding box center [202, 158] width 116 height 13
type input "1"
click at [176, 182] on button "Select" at bounding box center [166, 183] width 35 height 13
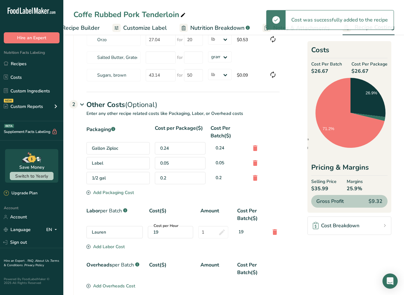
click at [103, 252] on div "Packaging .a-a{fill:#347362;}.b-a{fill:#fff;} Cost per Package($) Cost Per Batc…" at bounding box center [182, 207] width 193 height 166
click at [103, 244] on div "Add Labor Cost" at bounding box center [105, 246] width 38 height 7
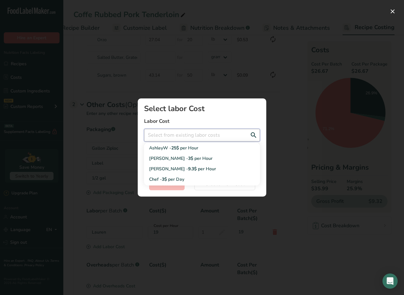
click at [175, 133] on input "Add New Recipe Cost Modal" at bounding box center [202, 135] width 116 height 13
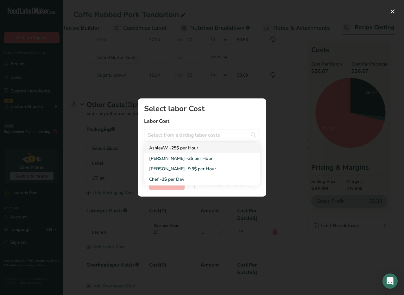
click at [183, 151] on div "AshleyW - 25$ per Hour" at bounding box center [197, 148] width 96 height 7
type input "AshleyW - 25$ per Hour"
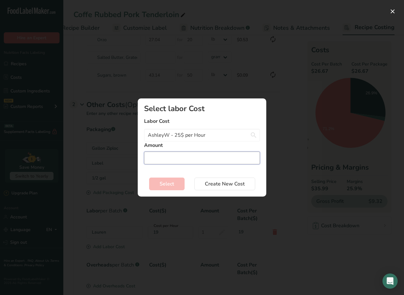
click at [179, 163] on input "Add New Recipe Cost Modal" at bounding box center [202, 158] width 116 height 13
type input "0.3"
click at [160, 182] on span "Select" at bounding box center [166, 184] width 15 height 8
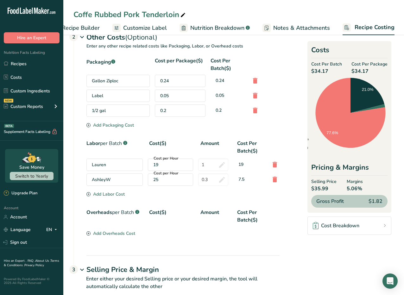
scroll to position [270, 0]
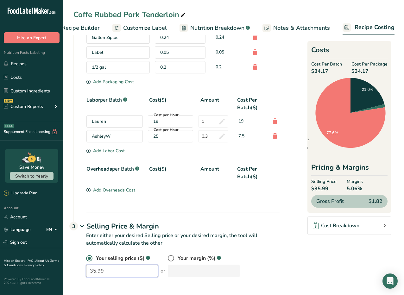
click at [109, 271] on input "35.99" at bounding box center [122, 271] width 72 height 13
drag, startPoint x: 112, startPoint y: 271, endPoint x: 88, endPoint y: 268, distance: 24.8
click at [88, 268] on input "35.99" at bounding box center [122, 271] width 72 height 13
click at [96, 271] on input "35.99" at bounding box center [122, 271] width 72 height 13
type input "39.99"
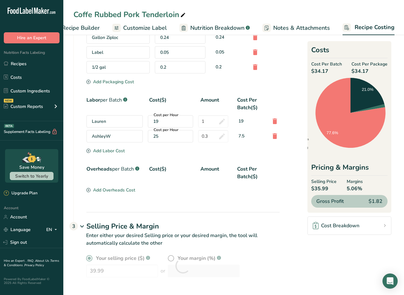
click at [260, 280] on div "Your selling price ($) .a-a{fill:#347362;}.b-a{fill:#fff;} 39.99 or Your margin…" at bounding box center [176, 269] width 206 height 30
drag, startPoint x: 367, startPoint y: 190, endPoint x: 348, endPoint y: 189, distance: 19.7
click at [348, 189] on div "Selling Price $39.99 Margins 14.55%" at bounding box center [349, 185] width 76 height 14
click at [369, 245] on section "Download Ingredient Costs 1 Enter the total price you pay for each ingredient I…" at bounding box center [233, 29] width 320 height 512
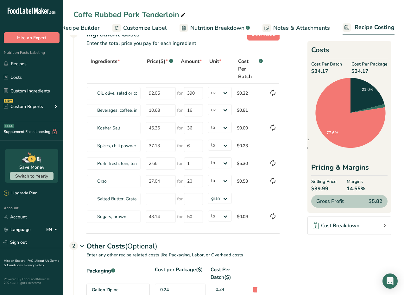
scroll to position [0, 0]
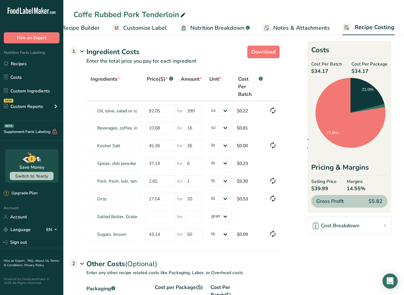
click at [219, 244] on div "Ingredients * Price($) * .a-a{fill:#347362;}.b-a{fill:#fff;} Amount * Unit * Co…" at bounding box center [177, 161] width 206 height 178
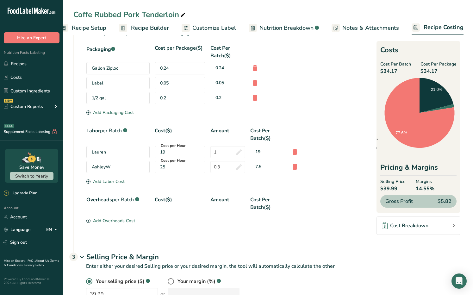
scroll to position [255, 0]
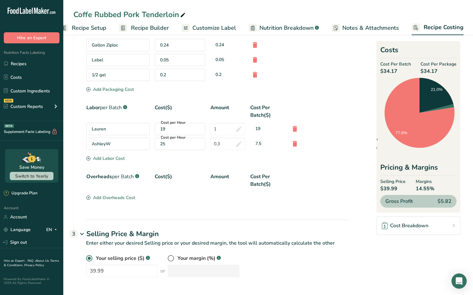
click at [182, 128] on div "19" at bounding box center [180, 129] width 40 height 7
click at [221, 129] on input "1" at bounding box center [227, 129] width 35 height 12
type input "1"
type input "0.1"
click at [332, 199] on div "Packaging .a-a{fill:#347362;}.b-a{fill:#fff;} Cost per Package($) Cost Per Batc…" at bounding box center [217, 111] width 262 height 181
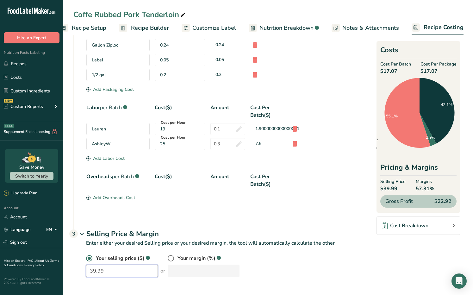
click at [95, 271] on input "39.99" at bounding box center [122, 271] width 72 height 13
type input "36.99"
click at [281, 261] on div "Your selling price ($) .a-a{fill:#347362;}.b-a{fill:#fff;} 36.99 or Your margin…" at bounding box center [217, 265] width 263 height 23
click at [222, 142] on input "0.3" at bounding box center [227, 144] width 35 height 12
type input "0.07"
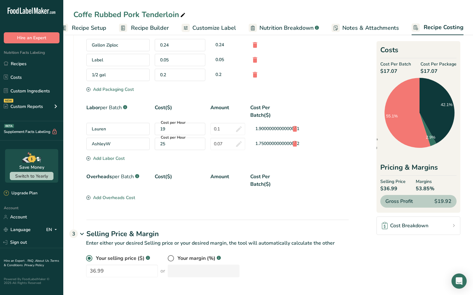
click at [305, 176] on div "Packaging .a-a{fill:#347362;}.b-a{fill:#fff;} Cost per Package($) Cost Per Batc…" at bounding box center [217, 111] width 262 height 181
click at [108, 195] on div "Add Overheads Cost" at bounding box center [110, 197] width 49 height 7
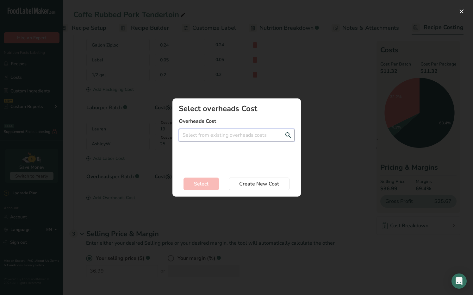
click at [201, 134] on input "Add New Recipe Cost Modal" at bounding box center [237, 135] width 116 height 13
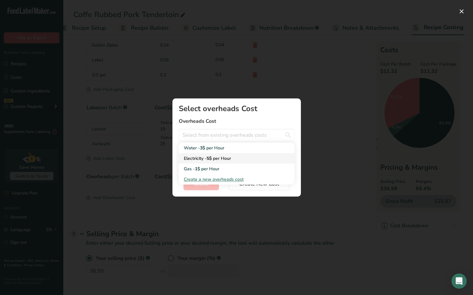
click at [215, 156] on span "per Hour" at bounding box center [222, 158] width 18 height 6
type input "Electricity - 5$ per Hour"
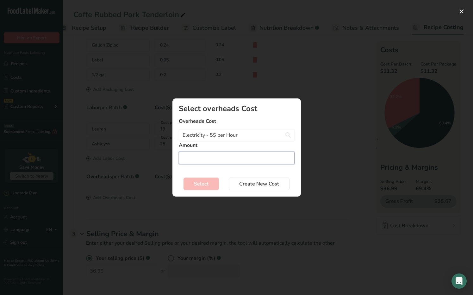
click at [208, 156] on input "Add New Recipe Cost Modal" at bounding box center [237, 158] width 116 height 13
type input "1"
click at [209, 186] on button "Select" at bounding box center [201, 183] width 35 height 13
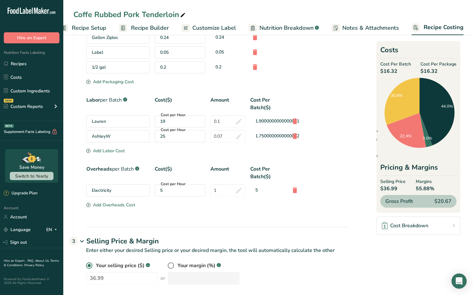
scroll to position [270, 0]
